Goal: Transaction & Acquisition: Purchase product/service

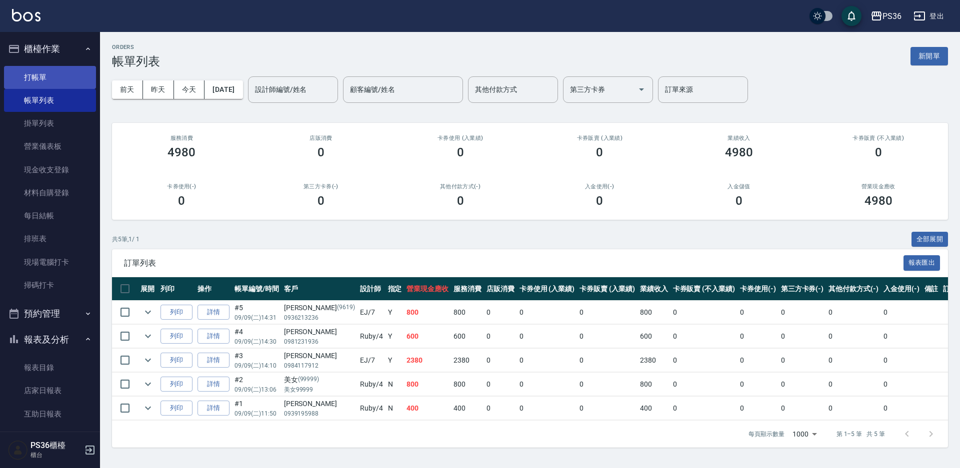
click at [38, 83] on link "打帳單" at bounding box center [50, 77] width 92 height 23
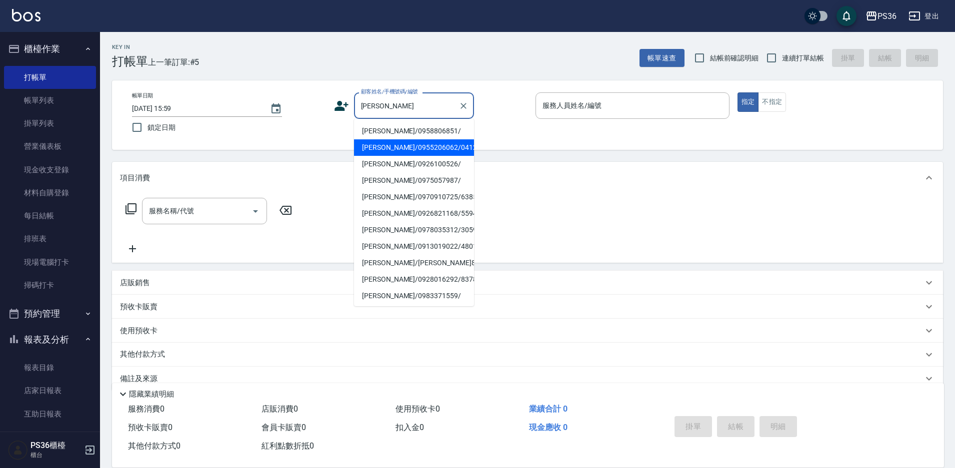
click at [389, 148] on li "[PERSON_NAME]/0955206062/041241" at bounding box center [414, 147] width 120 height 16
type input "[PERSON_NAME]/0955206062/041241"
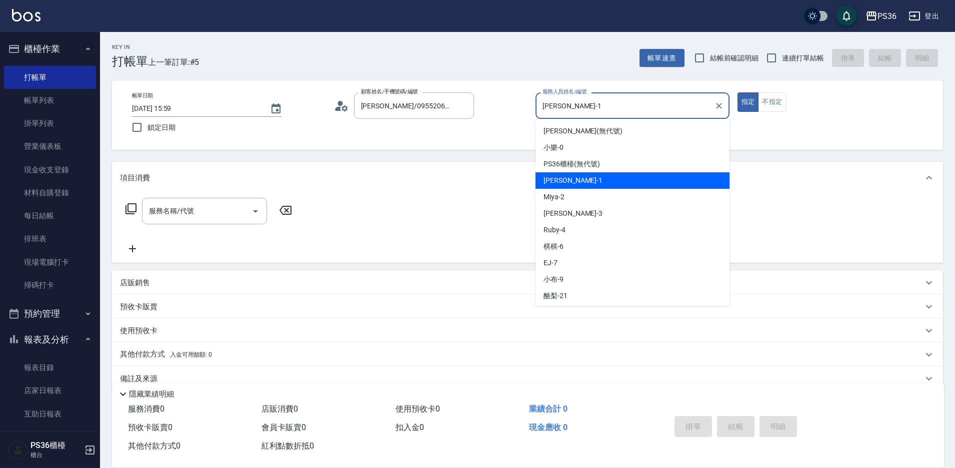
drag, startPoint x: 575, startPoint y: 104, endPoint x: 535, endPoint y: 114, distance: 41.1
click at [535, 114] on div "帳單日期 [DATE] 15:59 鎖定日期 顧客姓名/手機號碼/編號 [PERSON_NAME]/0955206062/041241 顧客姓名/手機號碼/編…" at bounding box center [527, 114] width 807 height 45
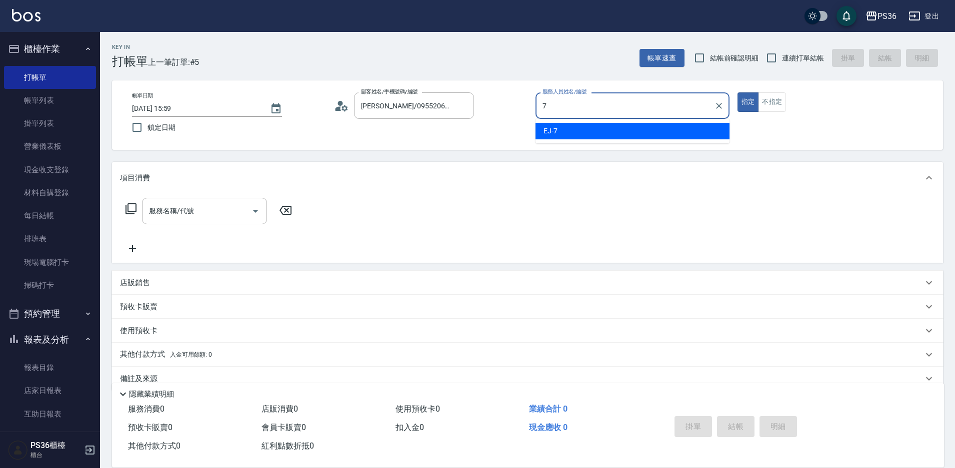
type input "7"
type button "true"
type input "EJ-7"
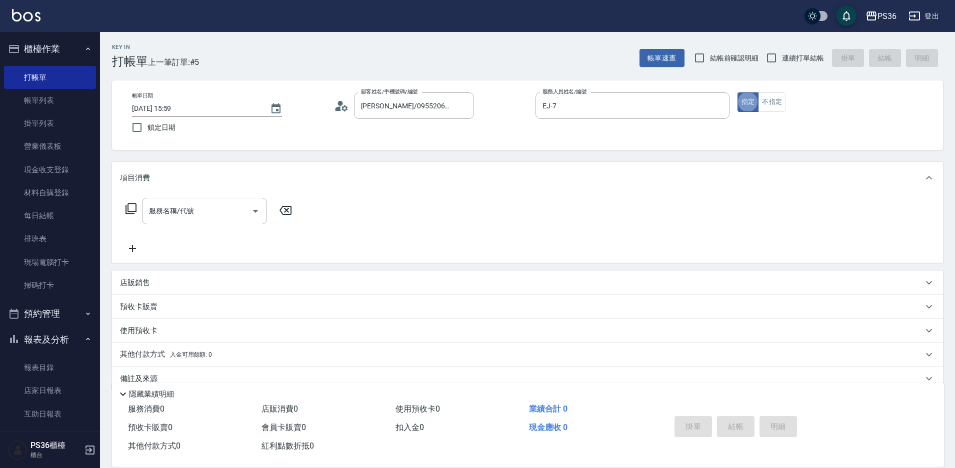
click at [132, 286] on p "店販銷售" at bounding box center [135, 283] width 30 height 10
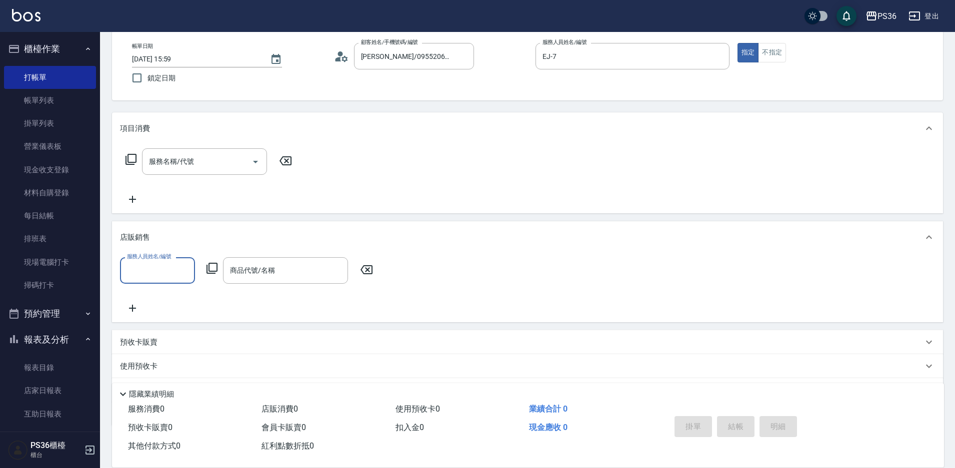
scroll to position [100, 0]
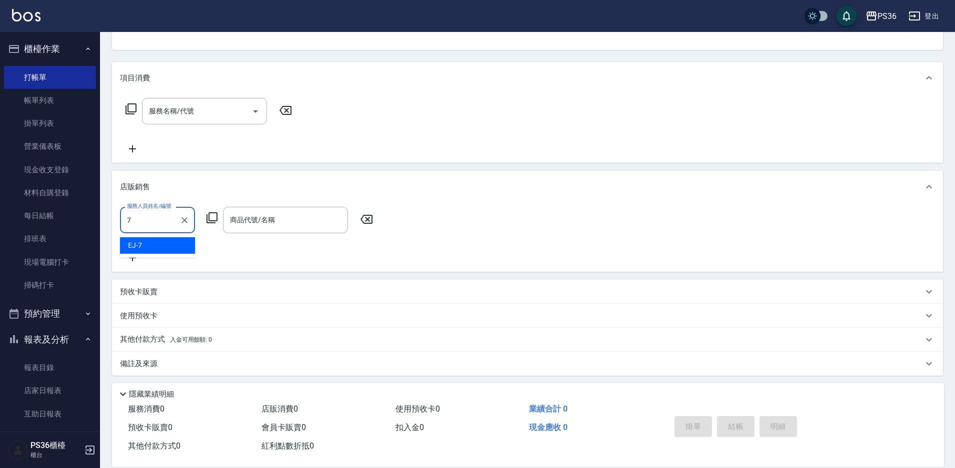
type input "EJ-7"
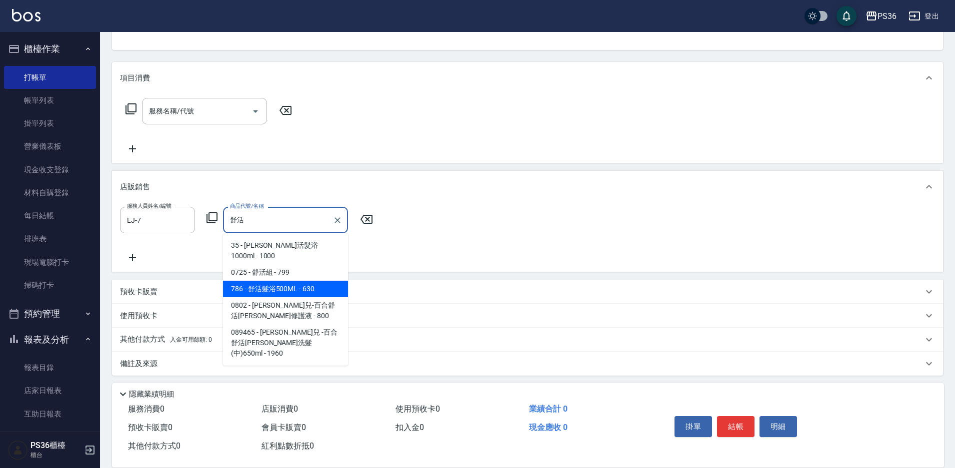
click at [283, 281] on span "786 - 舒活髮浴500ML - 630" at bounding box center [285, 289] width 125 height 16
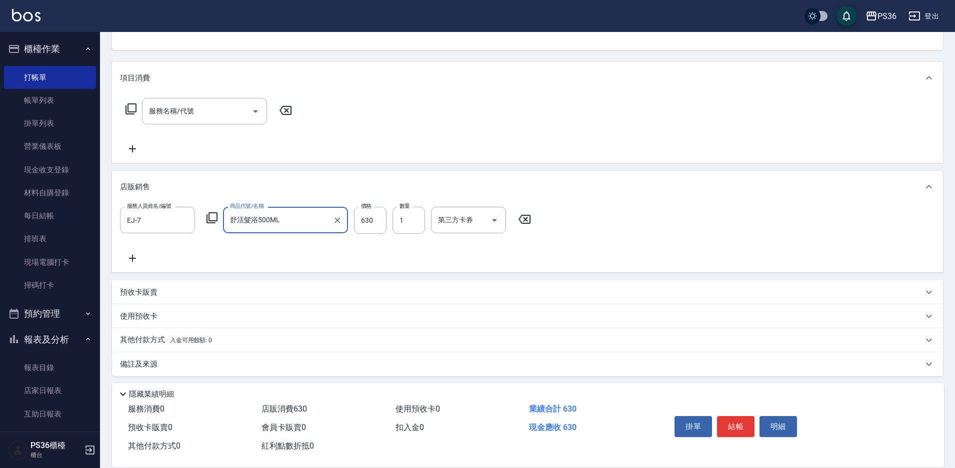
type input "舒活髮浴500ML"
click at [729, 421] on button "結帳" at bounding box center [735, 426] width 37 height 21
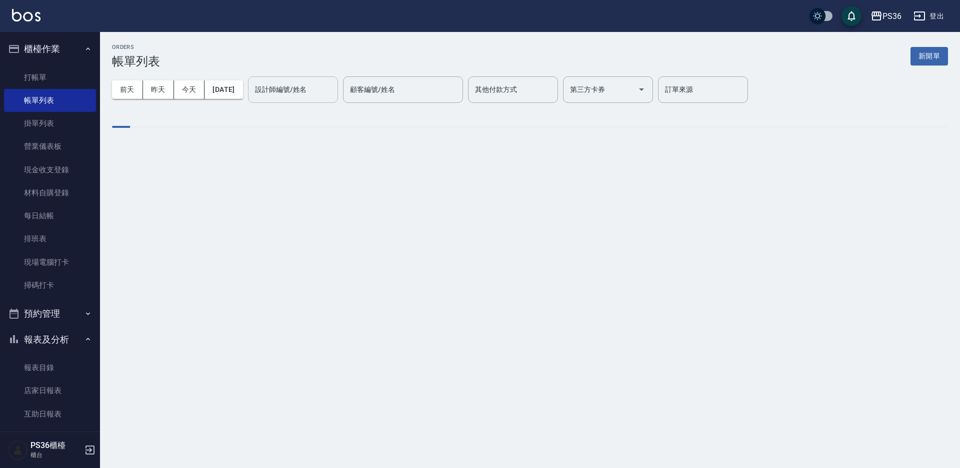
click at [299, 100] on div "設計師編號/姓名" at bounding box center [293, 89] width 90 height 26
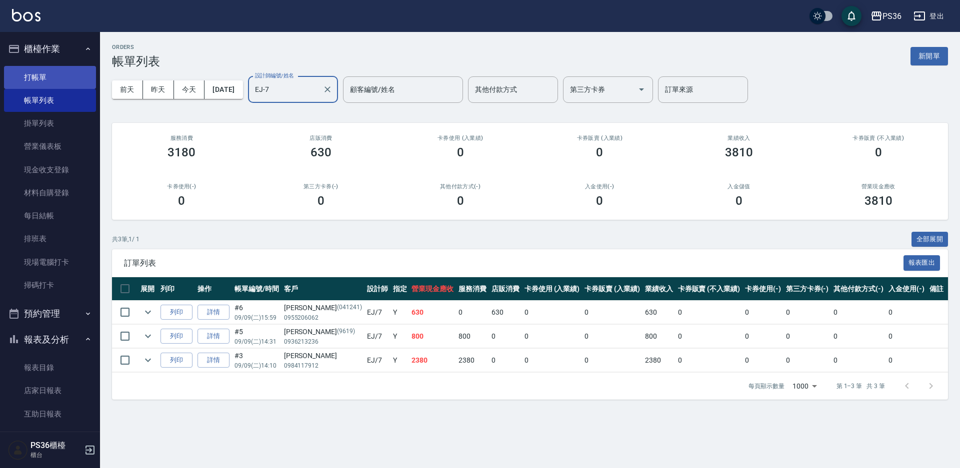
type input "EJ-7"
click at [43, 78] on link "打帳單" at bounding box center [50, 77] width 92 height 23
